Goal: Transaction & Acquisition: Purchase product/service

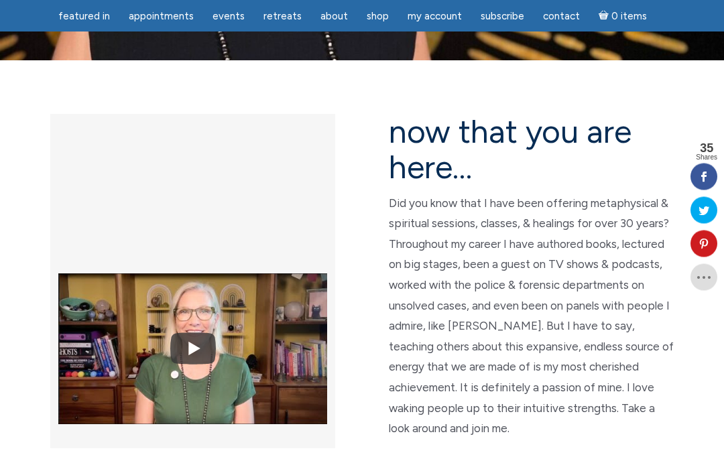
scroll to position [302, 0]
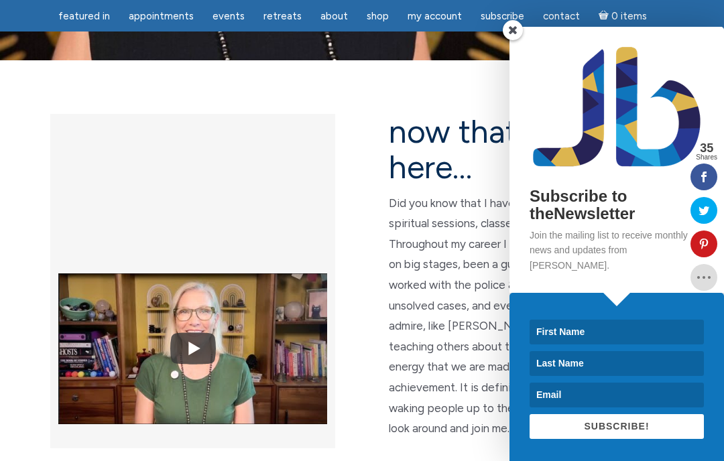
click at [517, 40] on span at bounding box center [513, 30] width 20 height 20
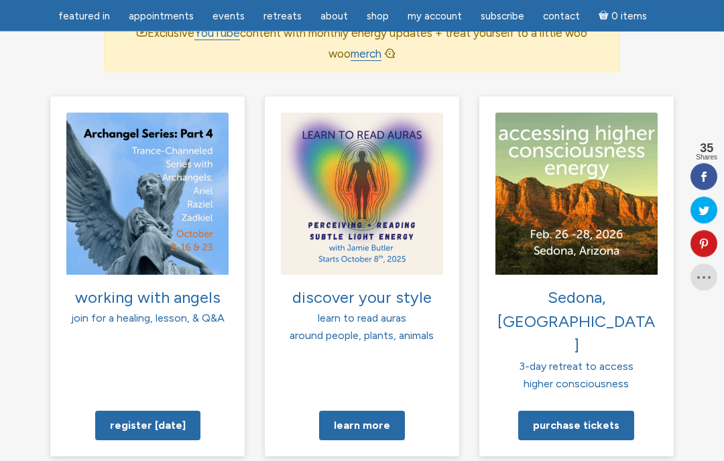
scroll to position [1019, 0]
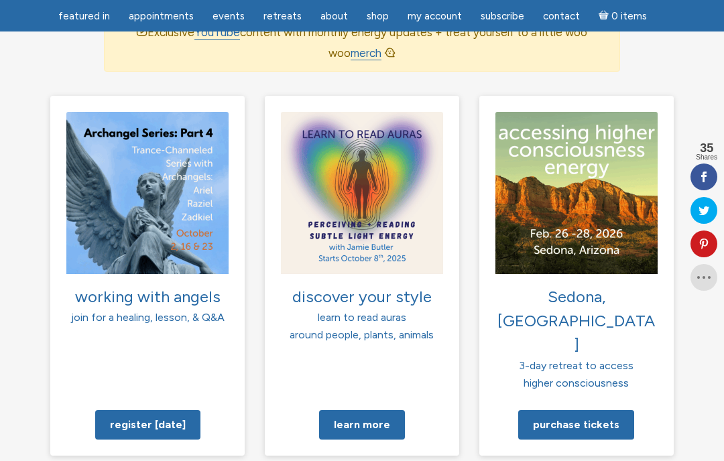
click at [588, 410] on link "Purchase tickets" at bounding box center [576, 424] width 116 height 29
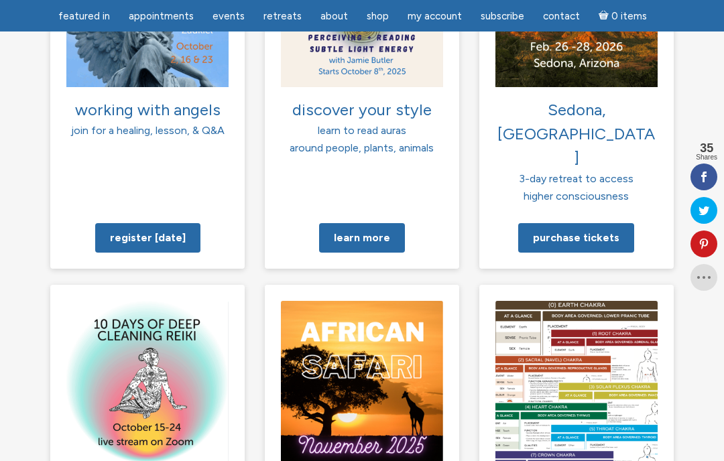
scroll to position [1233, 0]
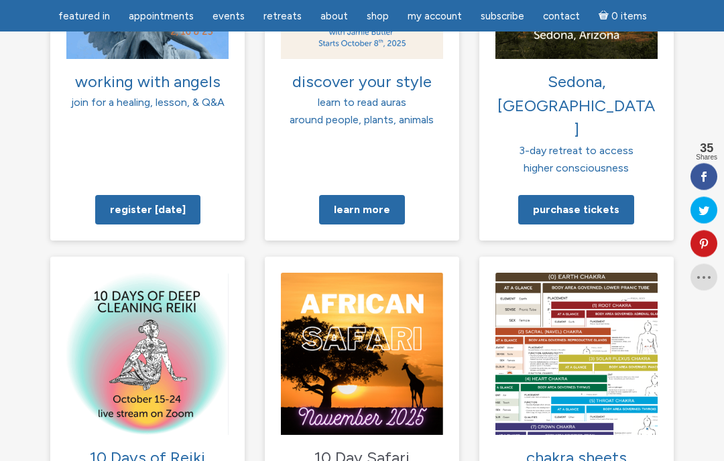
click at [19, 329] on section "working with angels join for a healing, lesson, & Q&A Register today discover y…" at bounding box center [362, 268] width 724 height 774
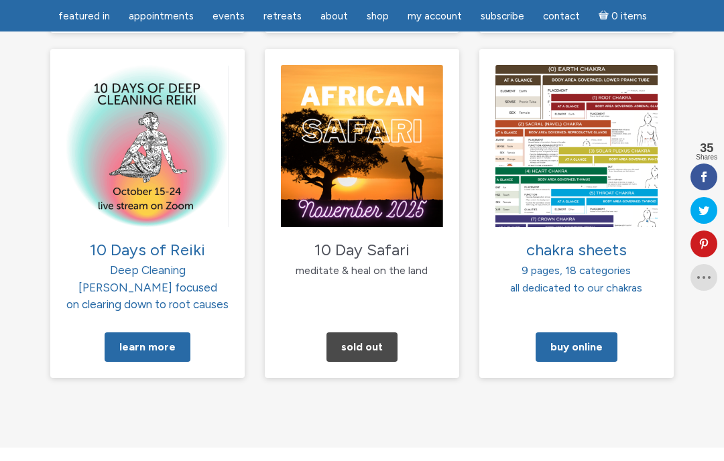
scroll to position [1383, 0]
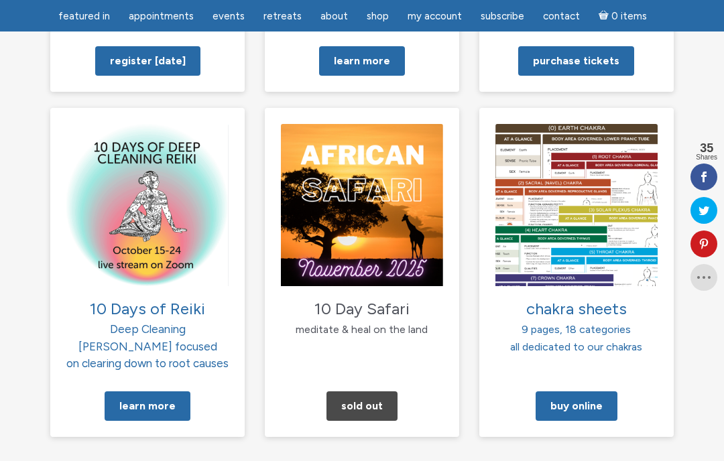
click at [103, 162] on img at bounding box center [147, 205] width 162 height 162
click at [100, 180] on img at bounding box center [147, 205] width 162 height 162
click at [103, 175] on img at bounding box center [147, 205] width 162 height 162
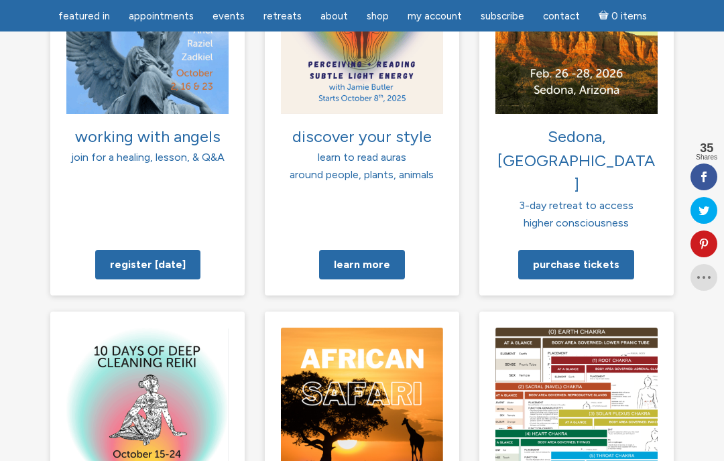
click at [92, 328] on img at bounding box center [147, 409] width 162 height 162
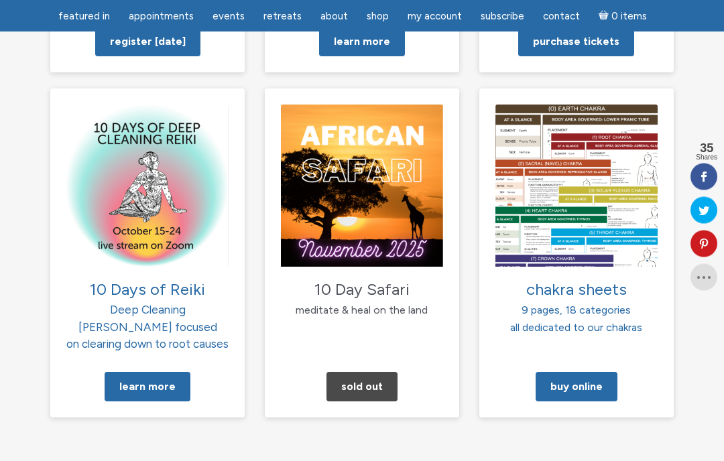
scroll to position [1452, 0]
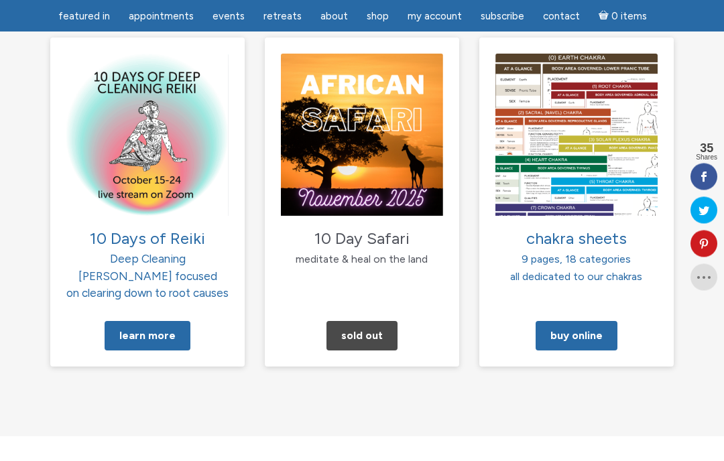
click at [127, 322] on link "Learn More" at bounding box center [148, 336] width 86 height 29
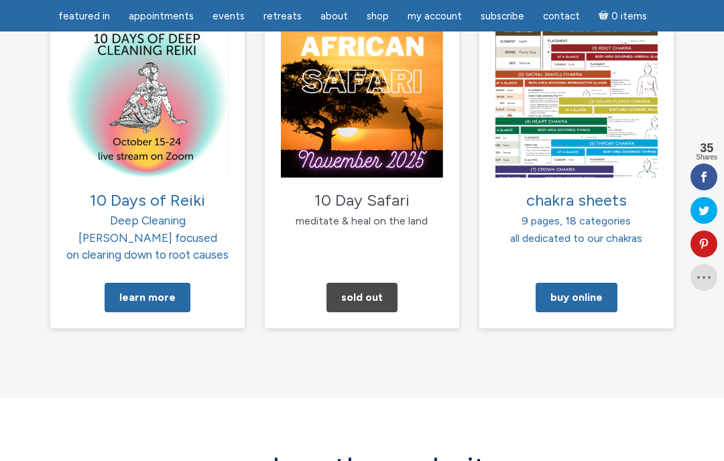
scroll to position [1428, 0]
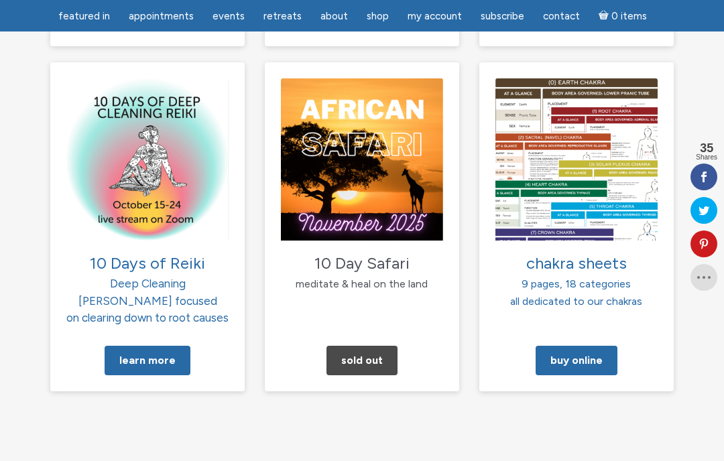
click at [565, 346] on link "Buy Online" at bounding box center [576, 360] width 82 height 29
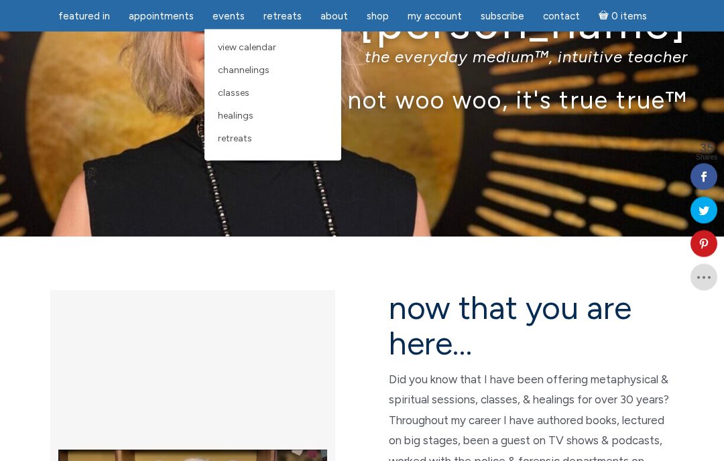
scroll to position [126, 0]
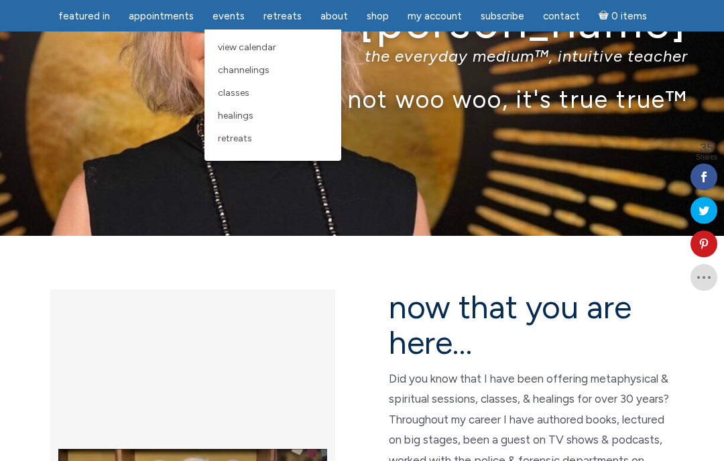
click at [222, 93] on span "Classes" at bounding box center [233, 92] width 31 height 11
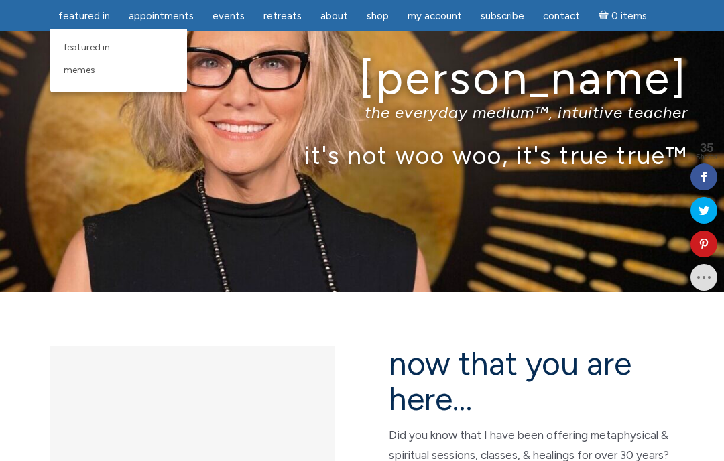
scroll to position [21, 0]
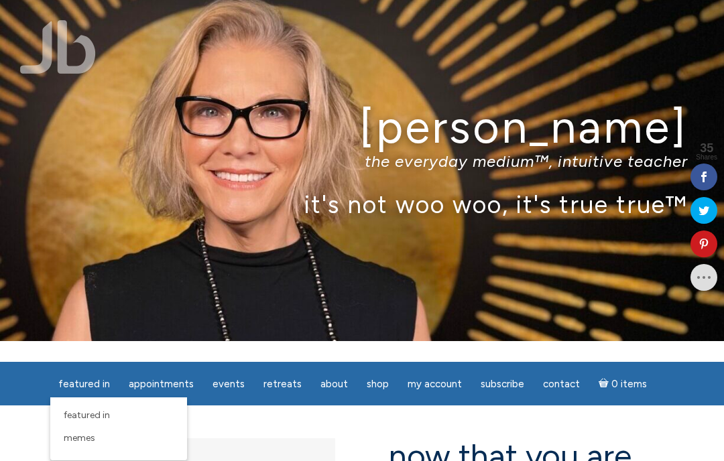
click at [78, 438] on span "Memes" at bounding box center [79, 437] width 31 height 11
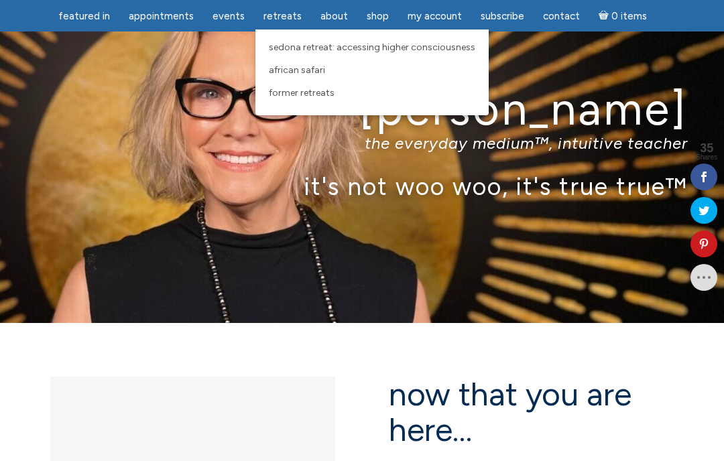
scroll to position [43, 0]
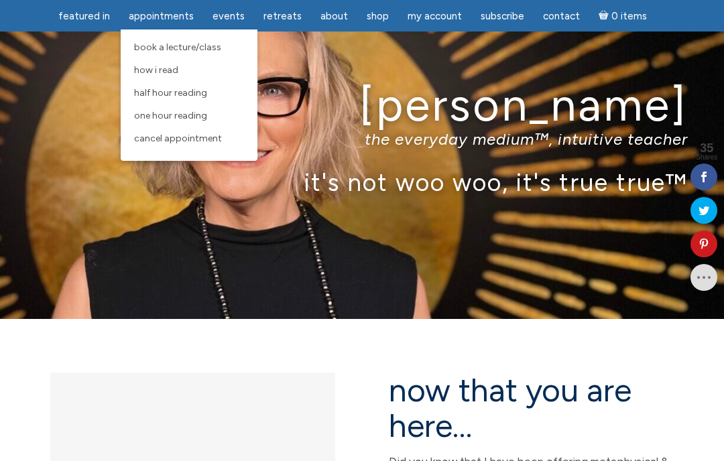
click at [149, 42] on span "Book a Lecture/Class" at bounding box center [177, 47] width 87 height 11
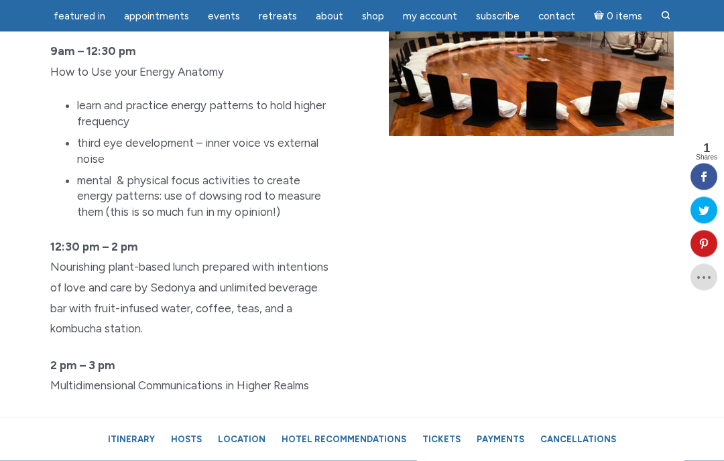
scroll to position [3671, 0]
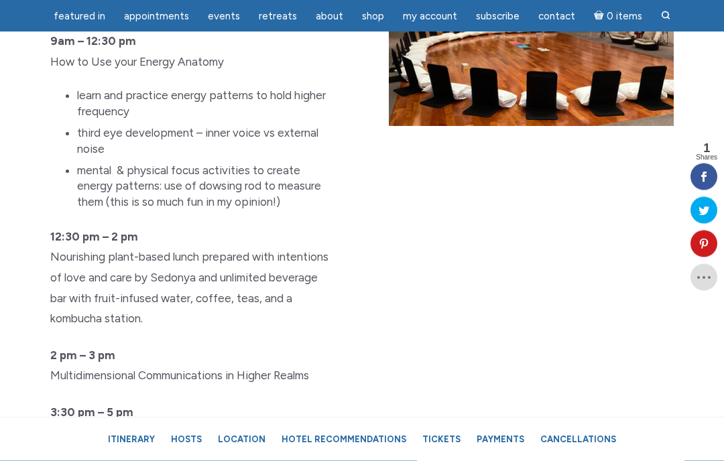
click at [7, 310] on section "Day 2: Intuition, Subtle Senses and Soul Alignment [DATE]: 9 am – 9 pm 9am – 12…" at bounding box center [362, 222] width 724 height 743
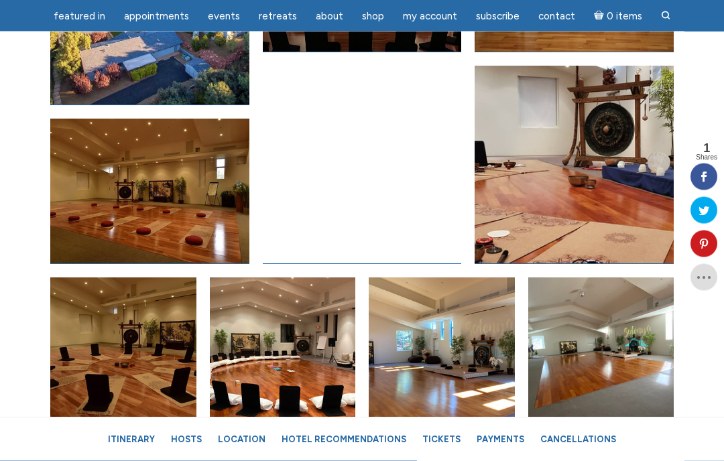
scroll to position [6536, 0]
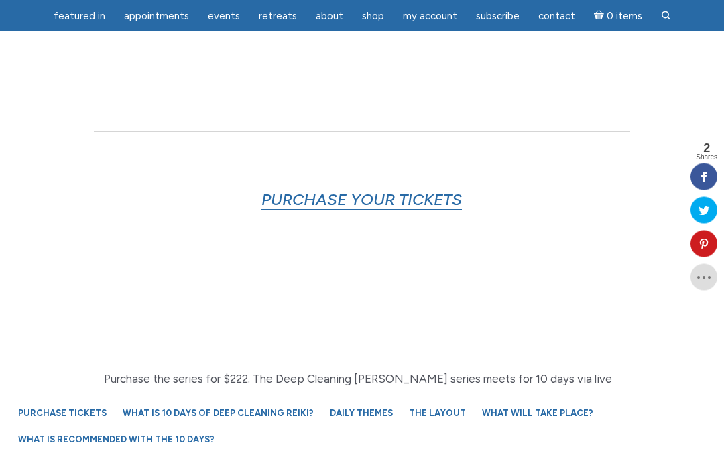
scroll to position [686, 0]
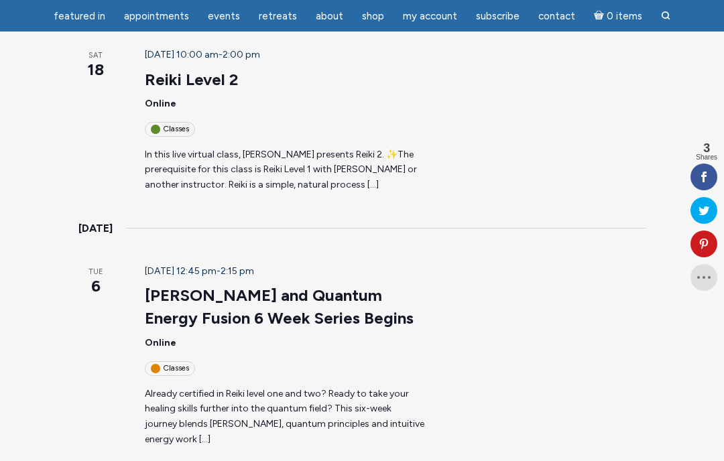
scroll to position [887, 0]
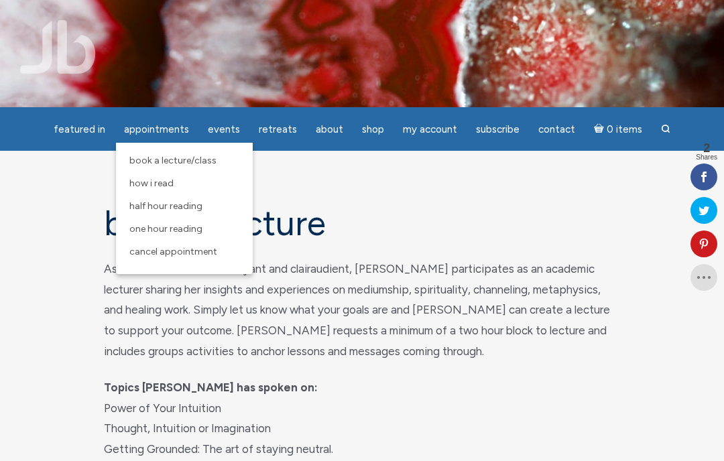
click at [139, 187] on span "How I Read" at bounding box center [151, 183] width 44 height 11
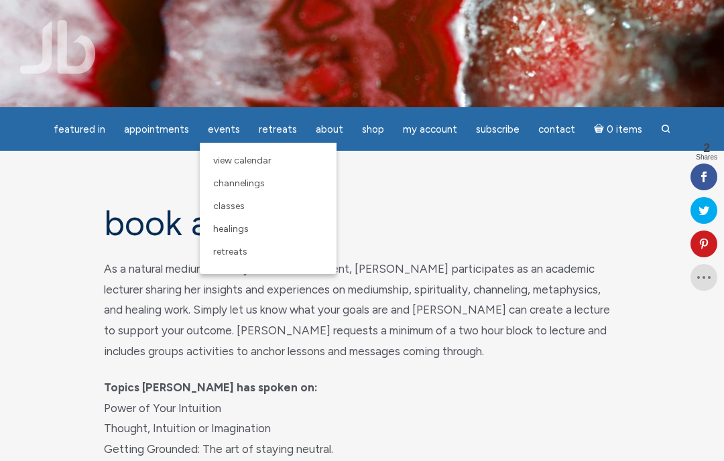
click at [236, 163] on span "View Calendar" at bounding box center [242, 160] width 58 height 11
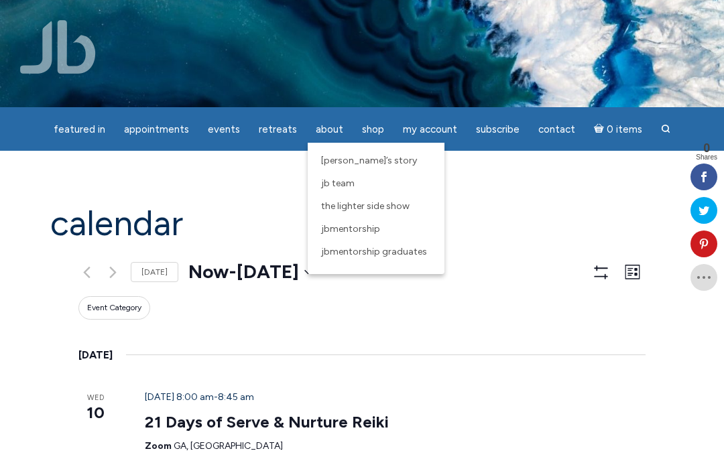
click at [247, 224] on h1 "Calendar" at bounding box center [361, 223] width 623 height 38
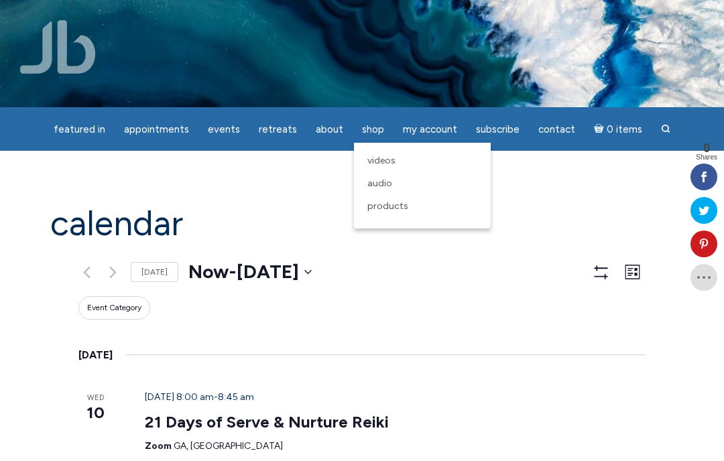
click at [363, 205] on link "Products" at bounding box center [422, 206] width 123 height 23
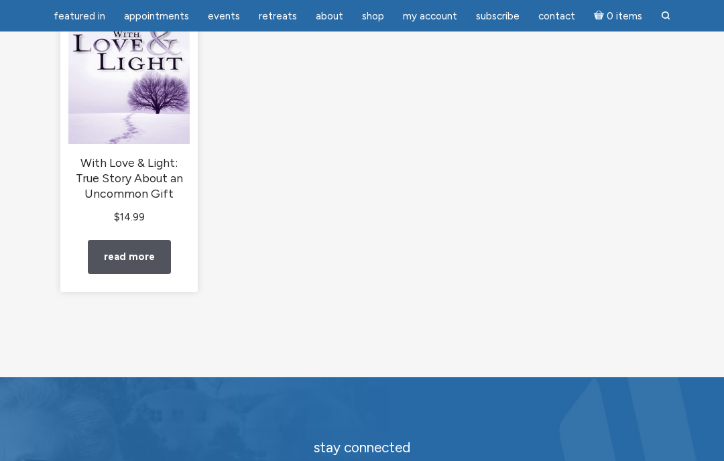
scroll to position [472, 0]
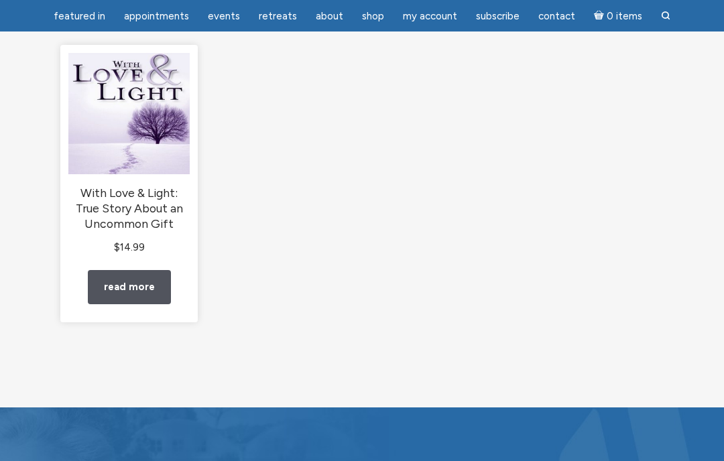
click at [124, 122] on img "main" at bounding box center [128, 113] width 121 height 121
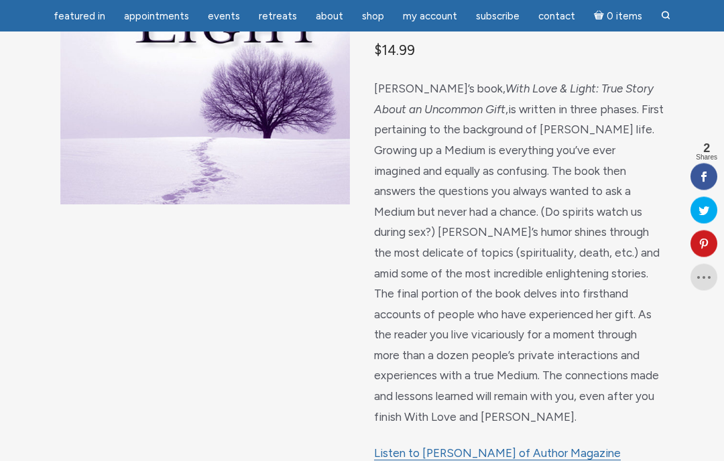
scroll to position [201, 0]
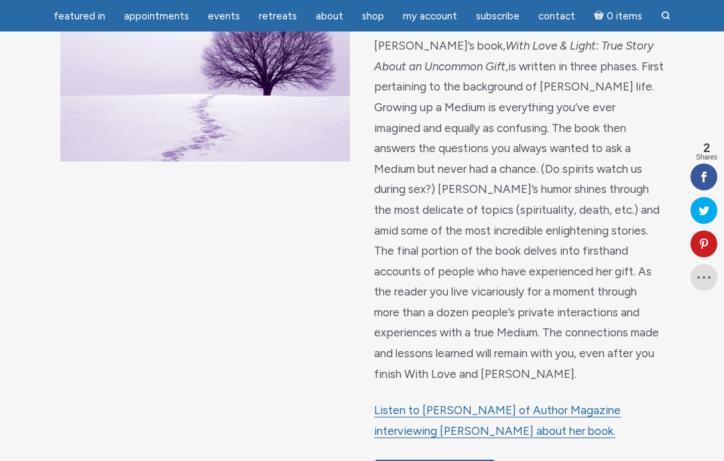
click at [62, 270] on div "With Love & Light: True Story About an Uncommon Gift $ 14.99 [PERSON_NAME]’s bo…" at bounding box center [362, 258] width 724 height 775
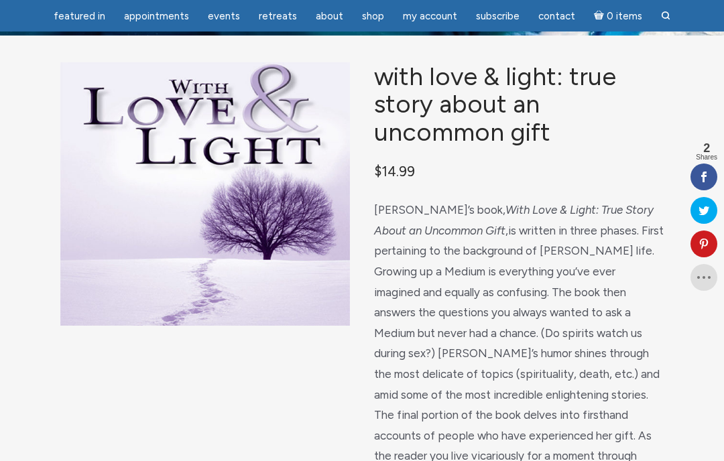
scroll to position [0, 0]
